Goal: Obtain resource: Download file/media

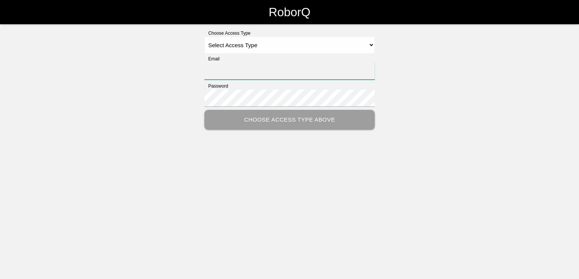
type input "[PERSON_NAME][EMAIL_ADDRESS][PERSON_NAME][DOMAIN_NAME]"
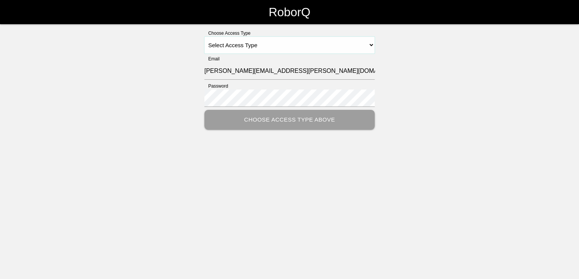
click at [371, 43] on select "Select Access Type Admin Customer Supervisor Worker" at bounding box center [289, 45] width 170 height 17
select select "Customer"
click at [204, 37] on select "Select Access Type Admin Customer Supervisor Worker" at bounding box center [289, 45] width 170 height 17
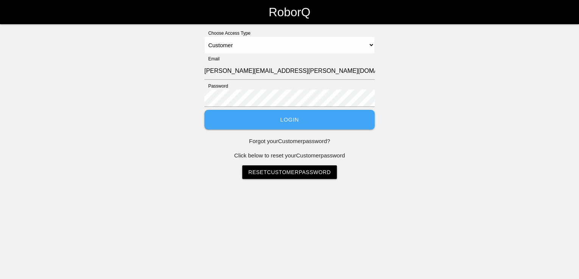
click at [296, 120] on button "Login" at bounding box center [289, 120] width 170 height 20
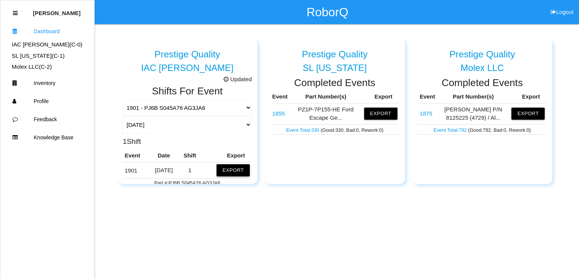
click at [226, 171] on button "Export" at bounding box center [232, 170] width 33 height 12
click at [222, 169] on button "Excel" at bounding box center [226, 169] width 14 height 6
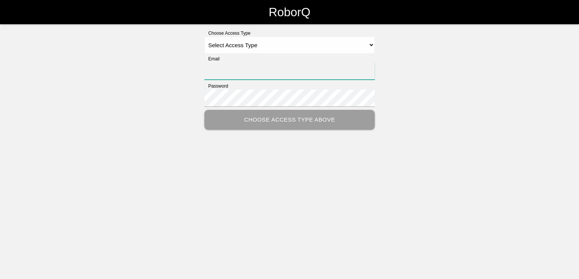
type input "[PERSON_NAME][EMAIL_ADDRESS][PERSON_NAME][DOMAIN_NAME]"
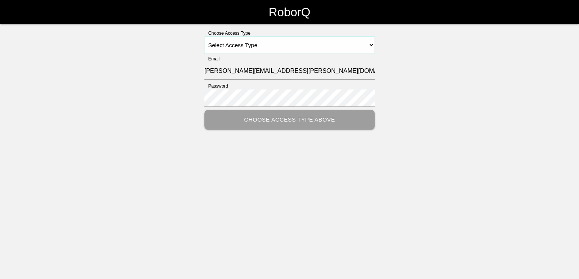
click at [370, 44] on select "Select Access Type Admin Customer Supervisor Worker" at bounding box center [289, 45] width 170 height 17
select select "Customer"
click at [204, 37] on select "Select Access Type Admin Customer Supervisor Worker" at bounding box center [289, 45] width 170 height 17
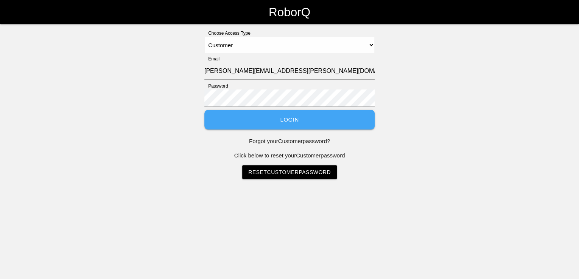
click at [276, 122] on button "Login" at bounding box center [289, 120] width 170 height 20
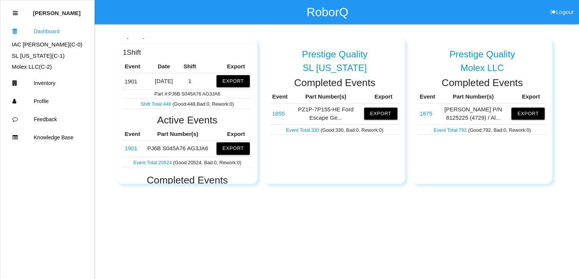
scroll to position [91, 0]
